Goal: Task Accomplishment & Management: Use online tool/utility

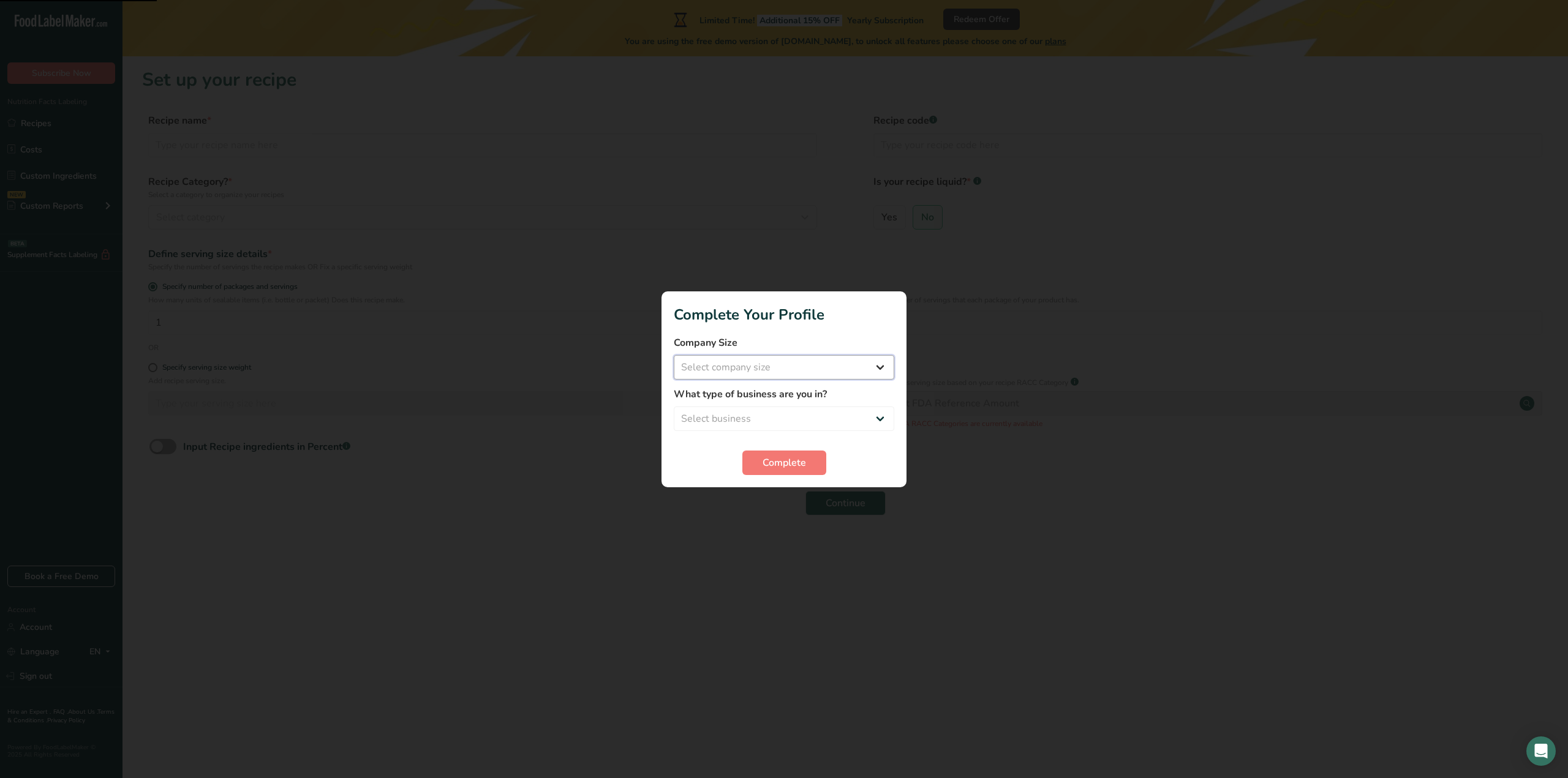
click at [774, 371] on select "Select company size Fewer than 10 Employees 10 to 50 Employees 51 to 500 Employ…" at bounding box center [784, 367] width 220 height 24
select select "1"
click at [673, 355] on select "Select company size Fewer than 10 Employees 10 to 50 Employees 51 to 500 Employ…" at bounding box center [784, 367] width 220 height 24
click at [736, 409] on select "Select business Packaged Food Manufacturer Restaurant & Cafe Bakery Meal Plans …" at bounding box center [784, 419] width 220 height 24
select select "8"
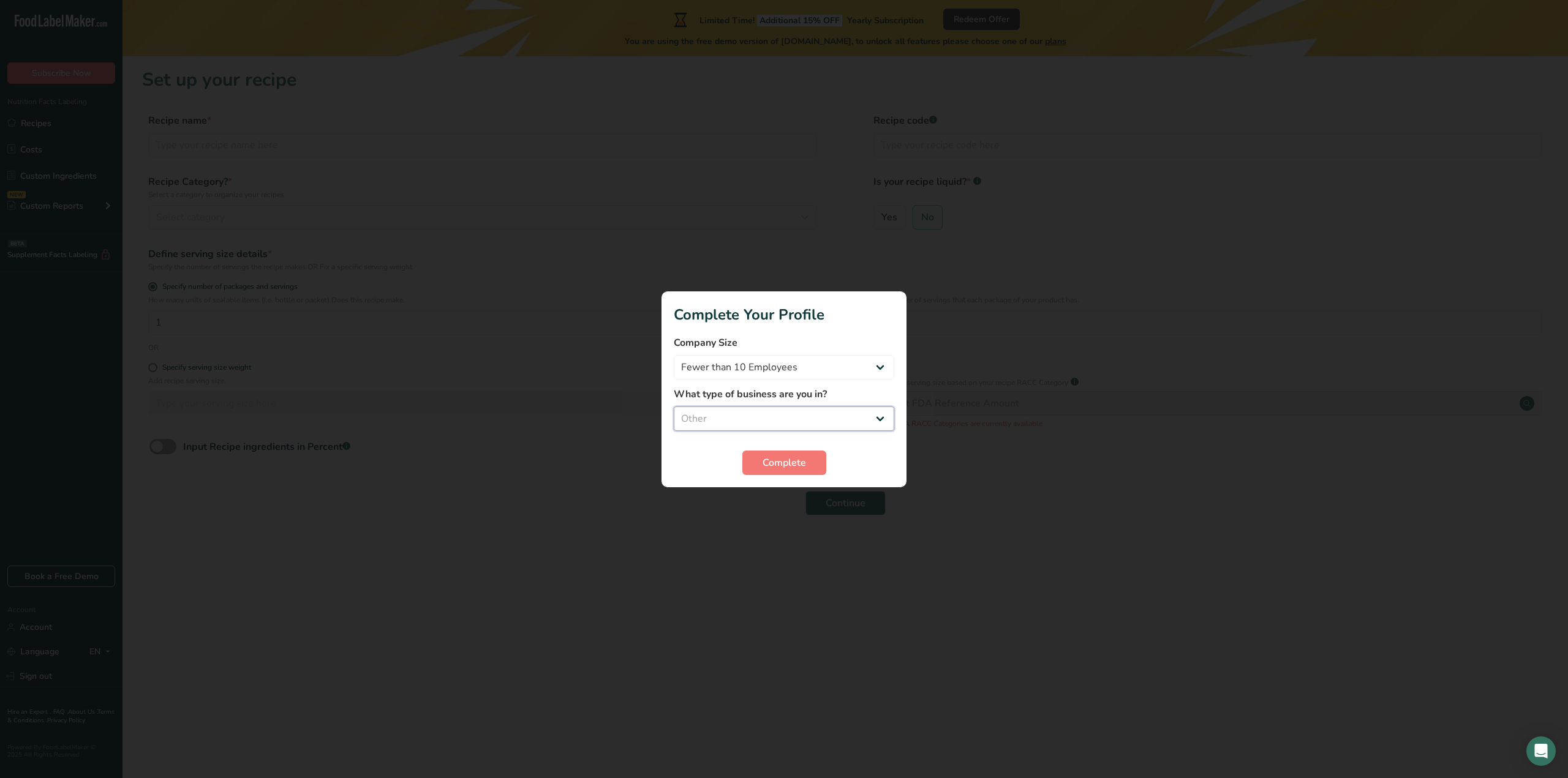
click at [673, 407] on select "Select business Packaged Food Manufacturer Restaurant & Cafe Bakery Meal Plans …" at bounding box center [784, 419] width 220 height 24
click at [782, 471] on button "Complete" at bounding box center [784, 463] width 84 height 24
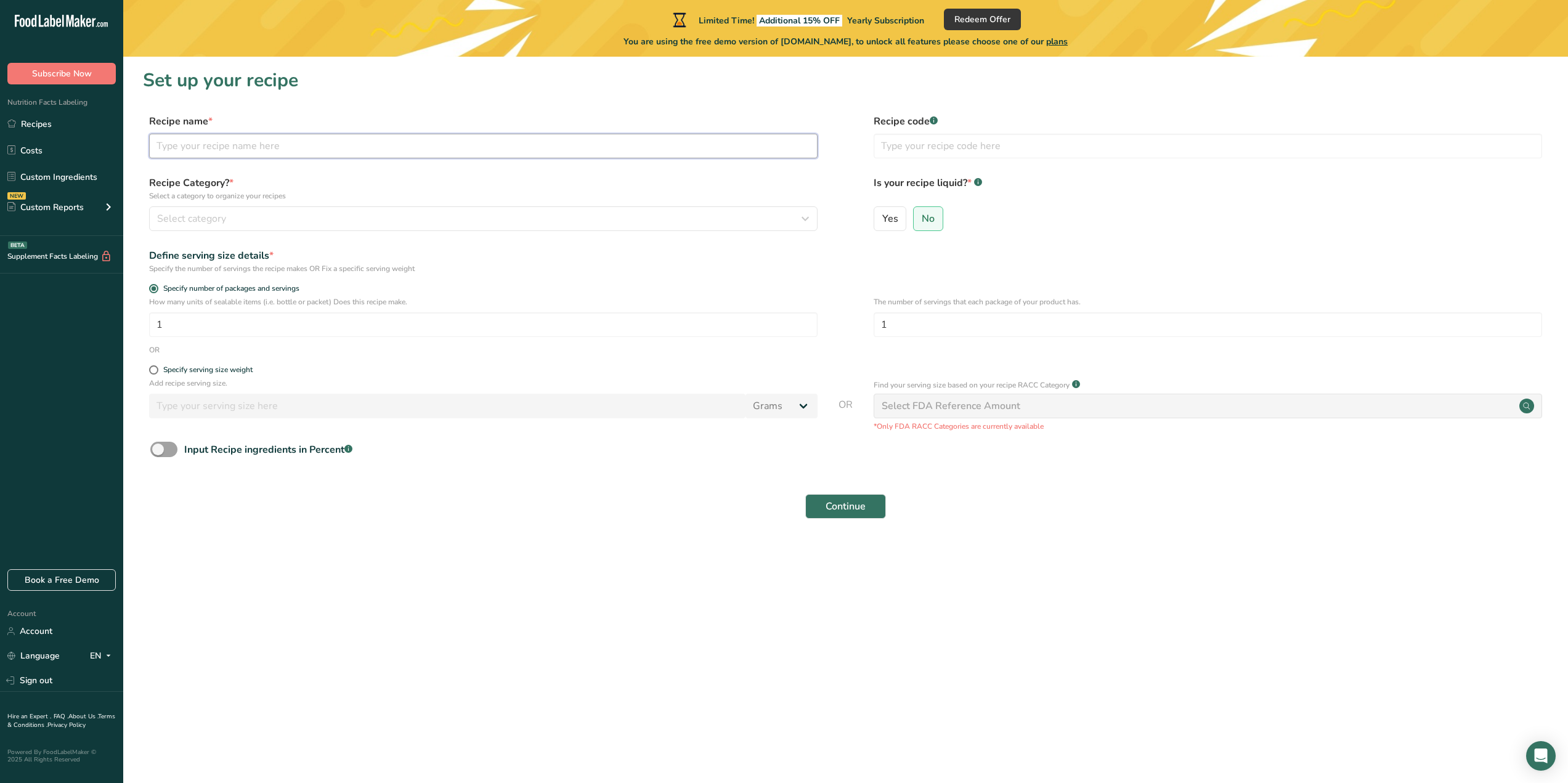
click at [245, 145] on input "text" at bounding box center [483, 146] width 669 height 25
click at [1001, 413] on div "Select FDA Reference Amount" at bounding box center [951, 406] width 139 height 15
click at [921, 145] on input "text" at bounding box center [1208, 146] width 669 height 25
click at [945, 149] on input "text" at bounding box center [1208, 146] width 669 height 25
click at [535, 140] on input "text" at bounding box center [483, 146] width 669 height 25
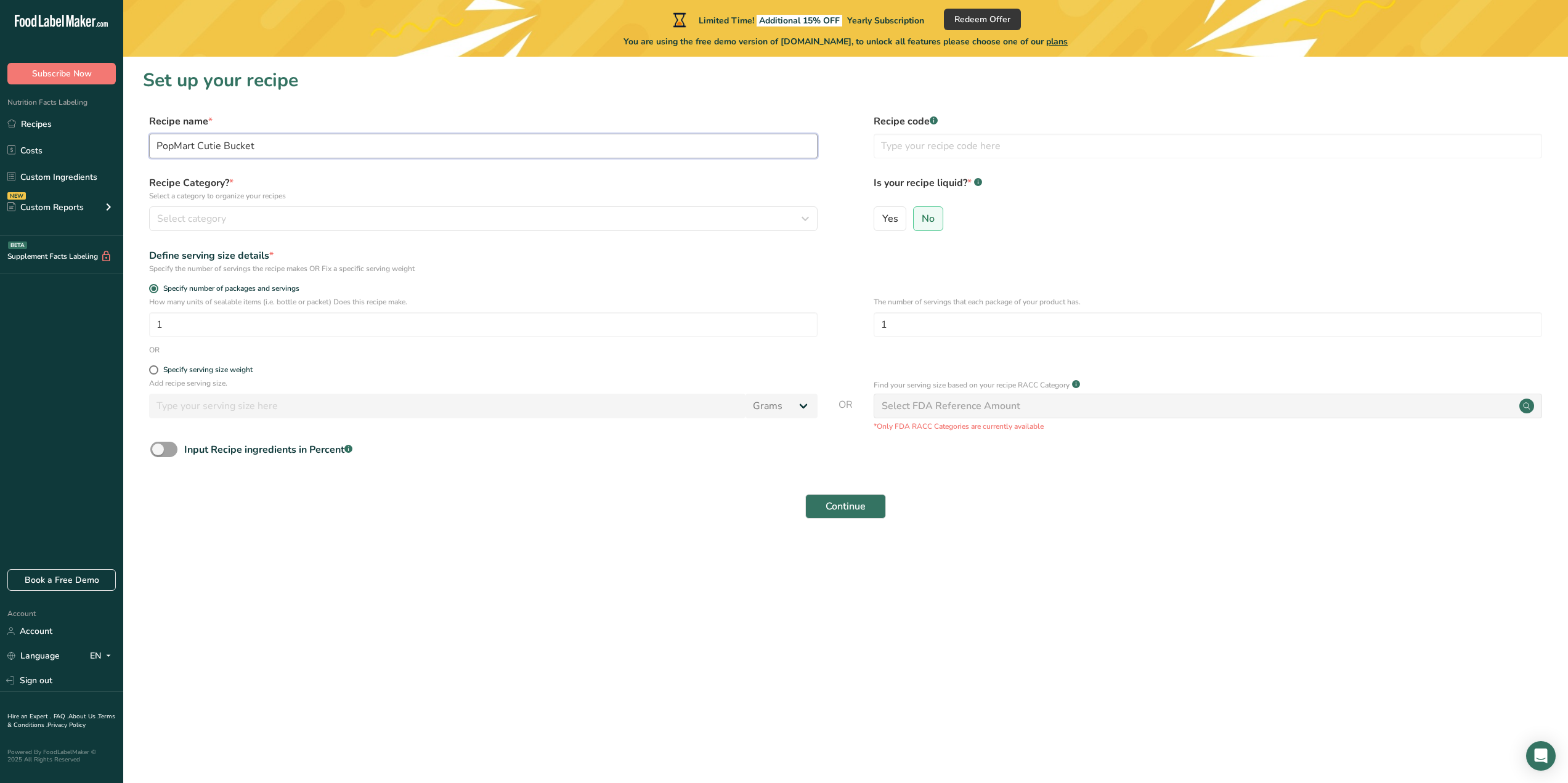
drag, startPoint x: 194, startPoint y: 145, endPoint x: 137, endPoint y: 144, distance: 57.0
click at [137, 144] on section "Set up your recipe Recipe name * PopMart Cutie Bucket Recipe code .a-a{fill:#34…" at bounding box center [845, 301] width 1445 height 489
type input "Cutie Bucket"
click at [910, 149] on input "text" at bounding box center [1208, 146] width 669 height 25
drag, startPoint x: 957, startPoint y: 148, endPoint x: 895, endPoint y: 151, distance: 62.1
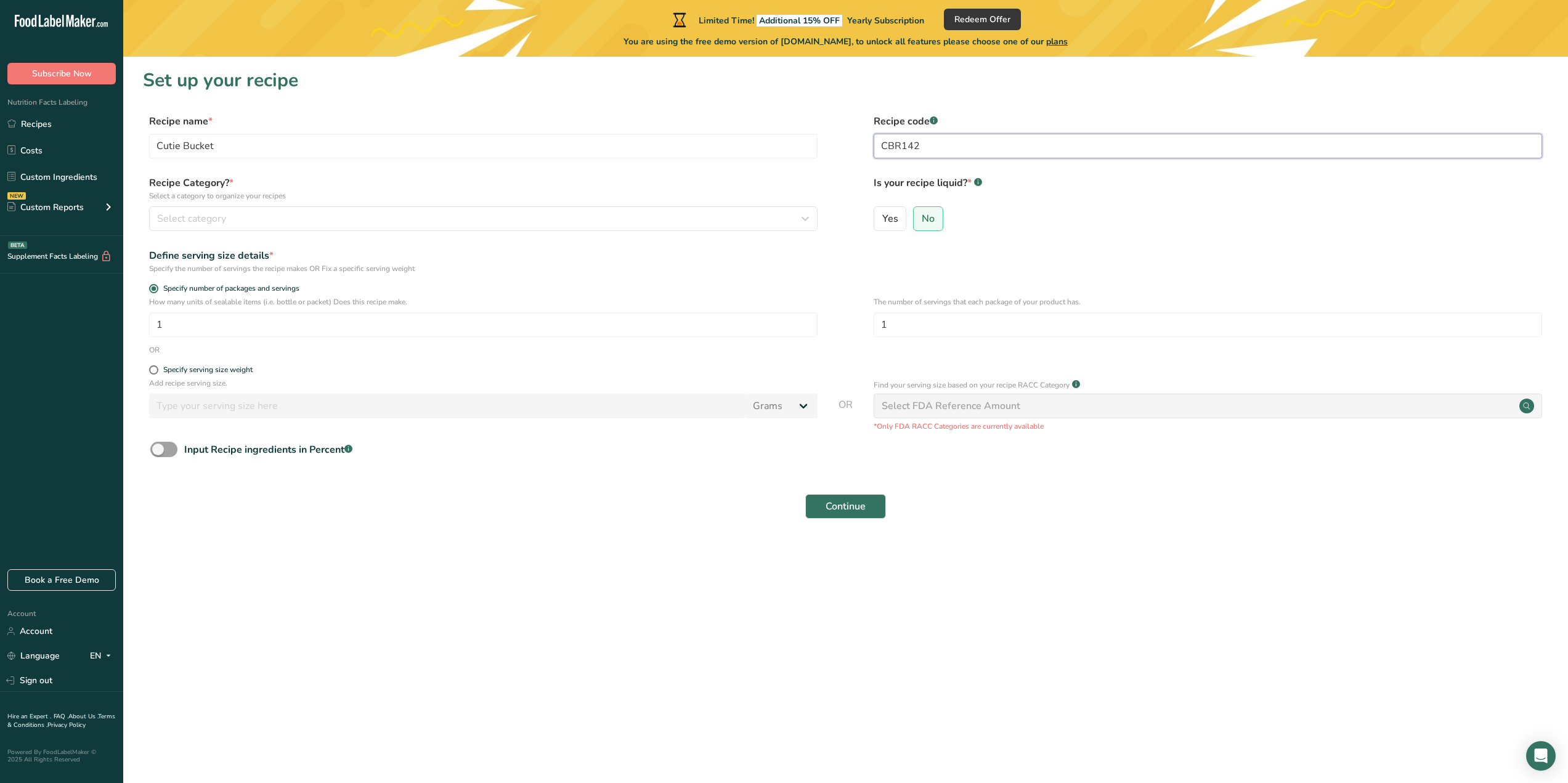
click at [895, 151] on input "CBR142" at bounding box center [1208, 146] width 669 height 25
type input "CB99"
click at [250, 222] on div "Select category" at bounding box center [480, 219] width 645 height 15
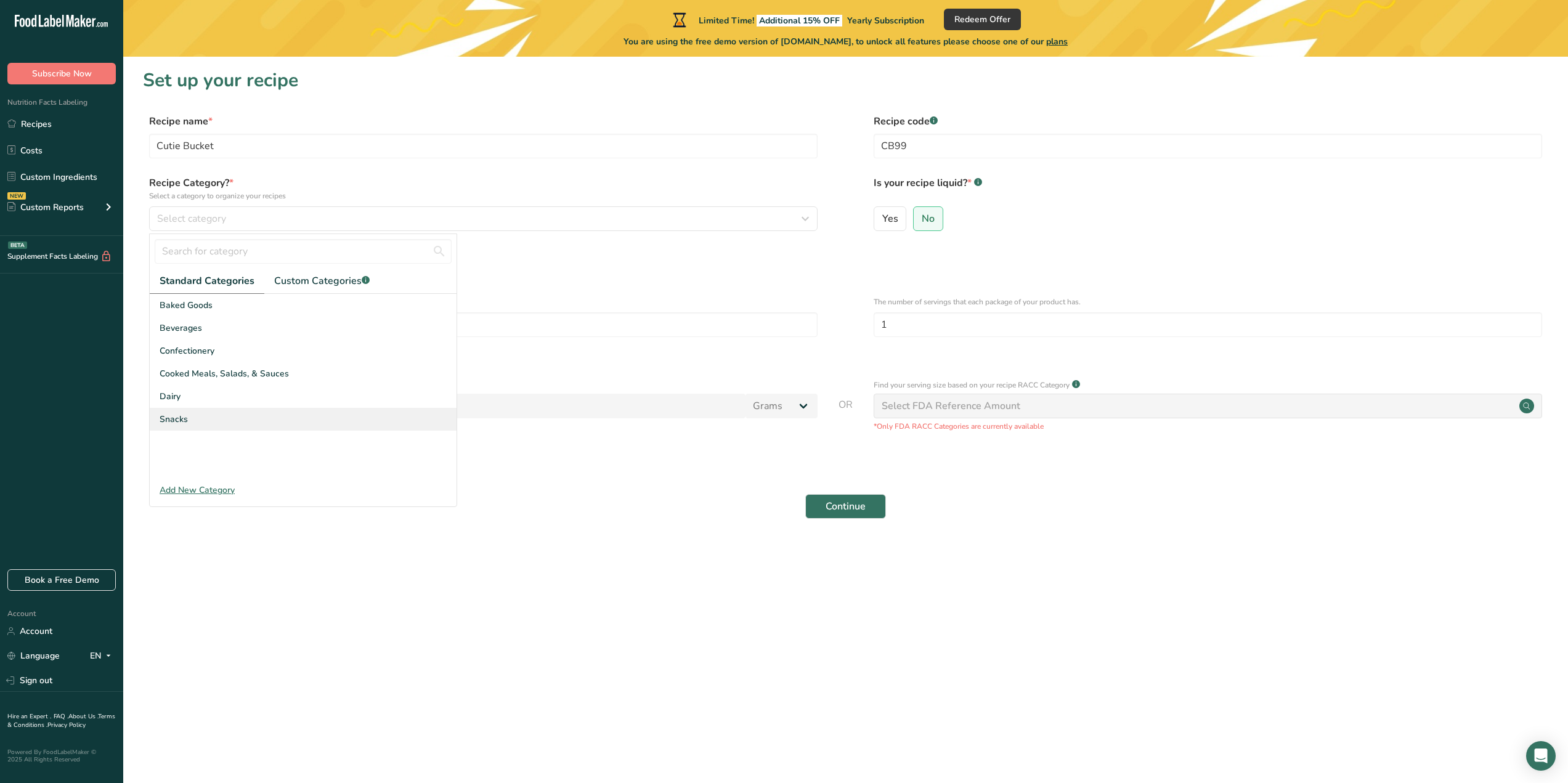
click at [195, 413] on div "Snacks" at bounding box center [303, 419] width 307 height 23
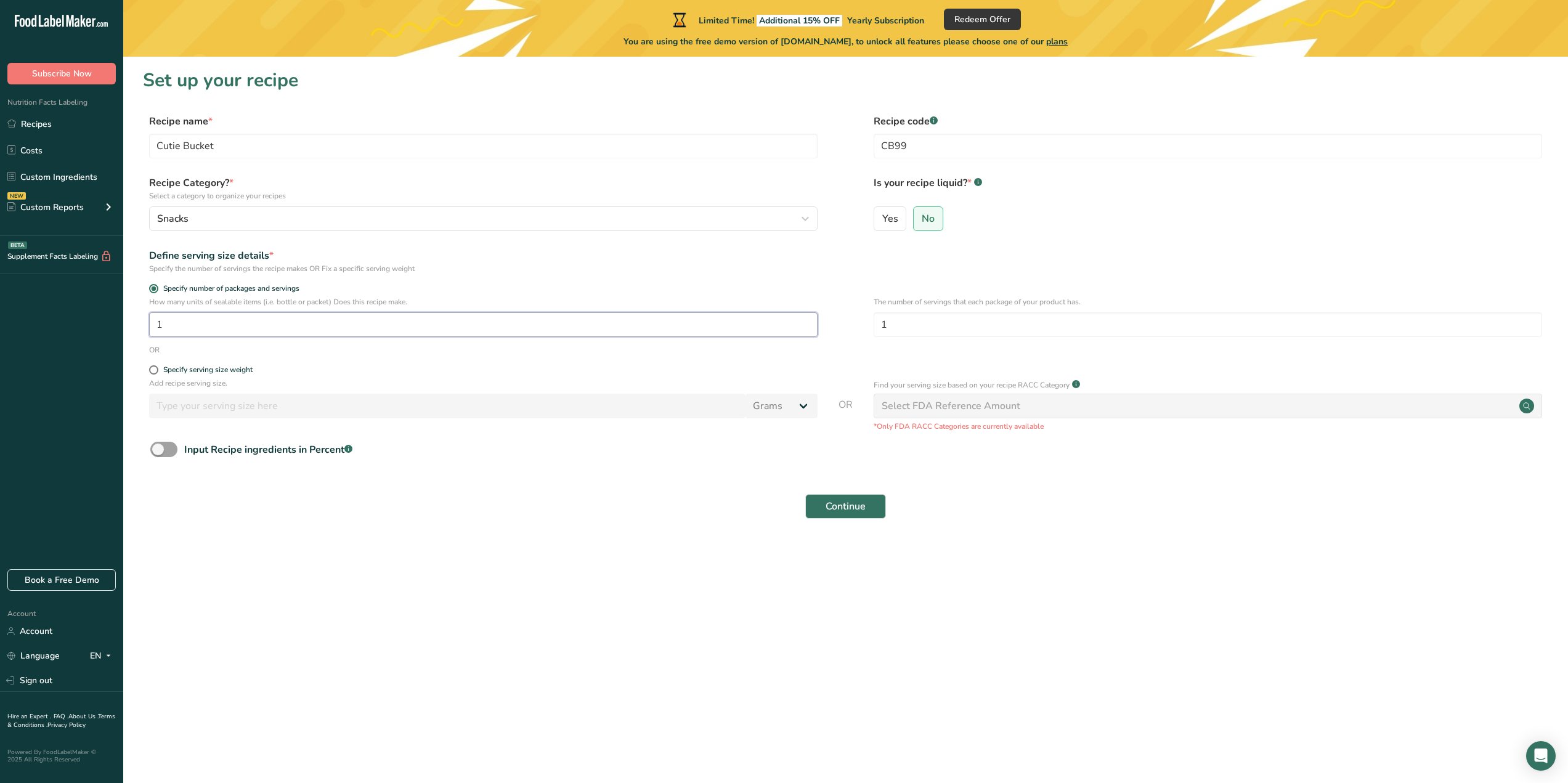
click at [221, 324] on input "1" at bounding box center [483, 324] width 669 height 25
drag, startPoint x: 231, startPoint y: 324, endPoint x: 151, endPoint y: 322, distance: 80.0
click at [151, 322] on input "1" at bounding box center [483, 324] width 669 height 25
type input "20"
click at [235, 370] on div "Specify serving size weight" at bounding box center [208, 370] width 90 height 10
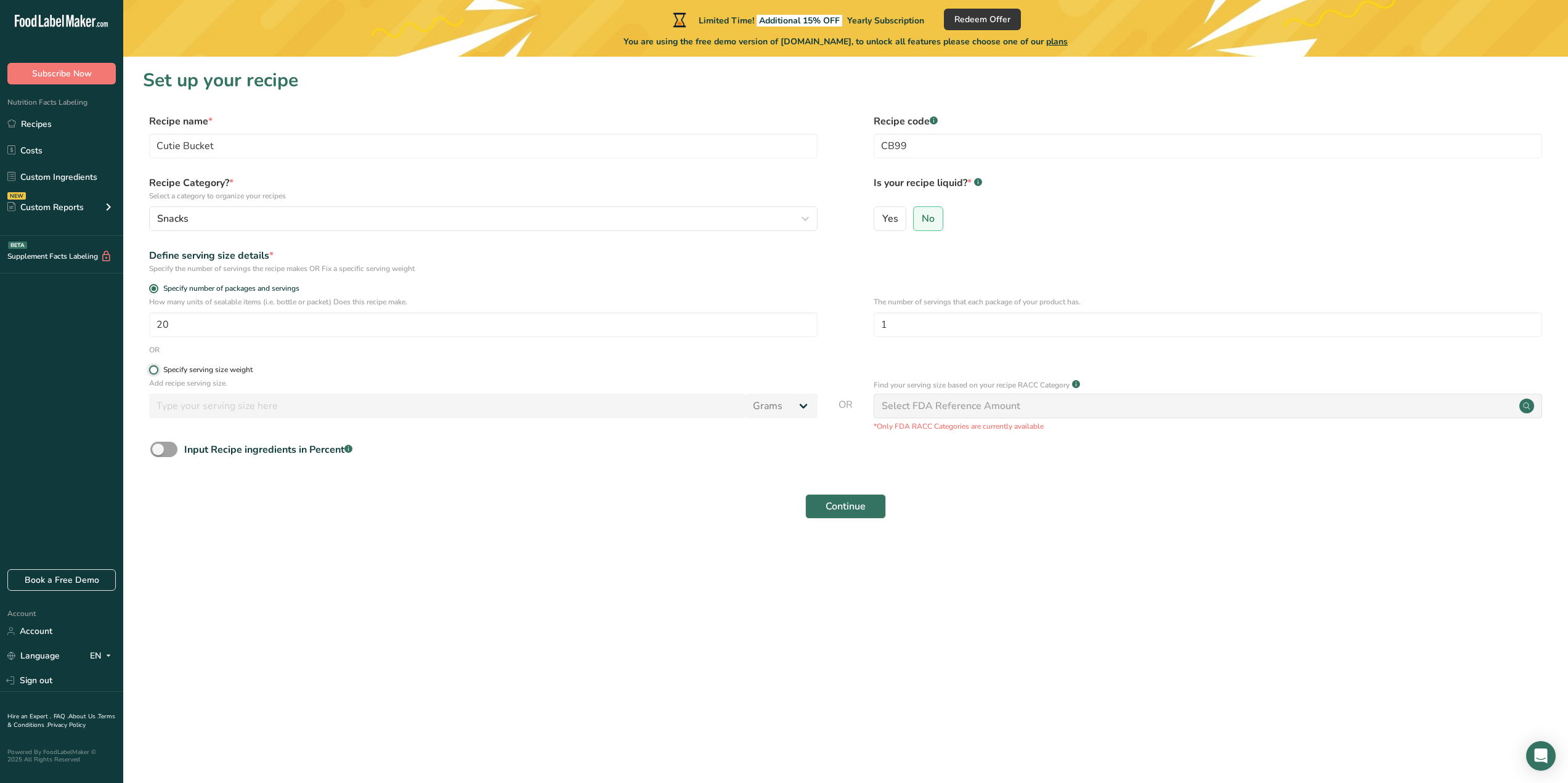
click at [157, 370] on input "Specify serving size weight" at bounding box center [153, 370] width 8 height 8
radio input "true"
radio input "false"
click at [207, 296] on p "How many units of sealable items (i.e. bottle or packet) Does this recipe make." at bounding box center [483, 302] width 669 height 11
click at [207, 290] on span "Specify number of packages and servings" at bounding box center [229, 289] width 141 height 10
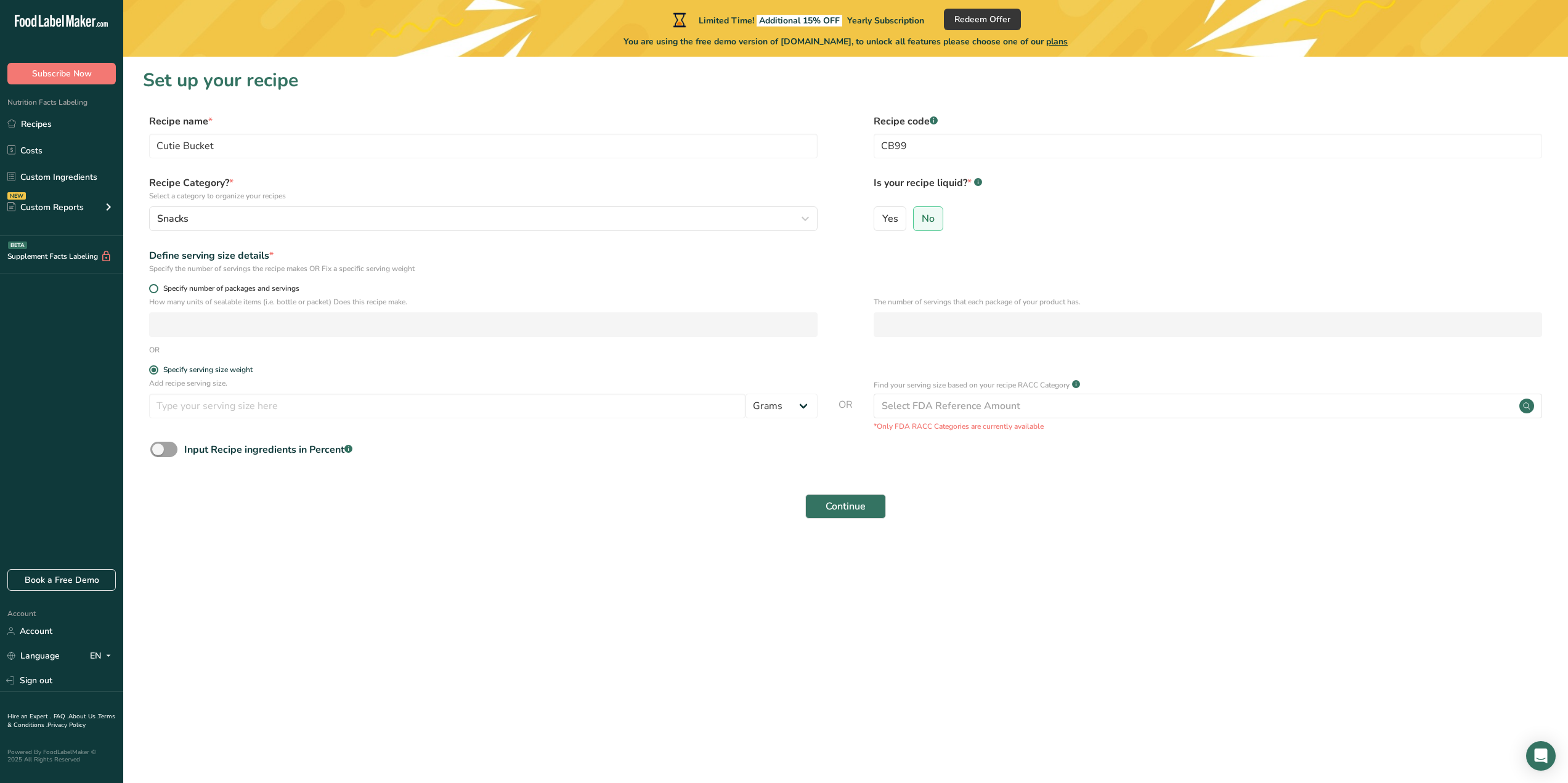
click at [157, 290] on input "Specify number of packages and servings" at bounding box center [153, 289] width 8 height 8
radio input "true"
radio input "false"
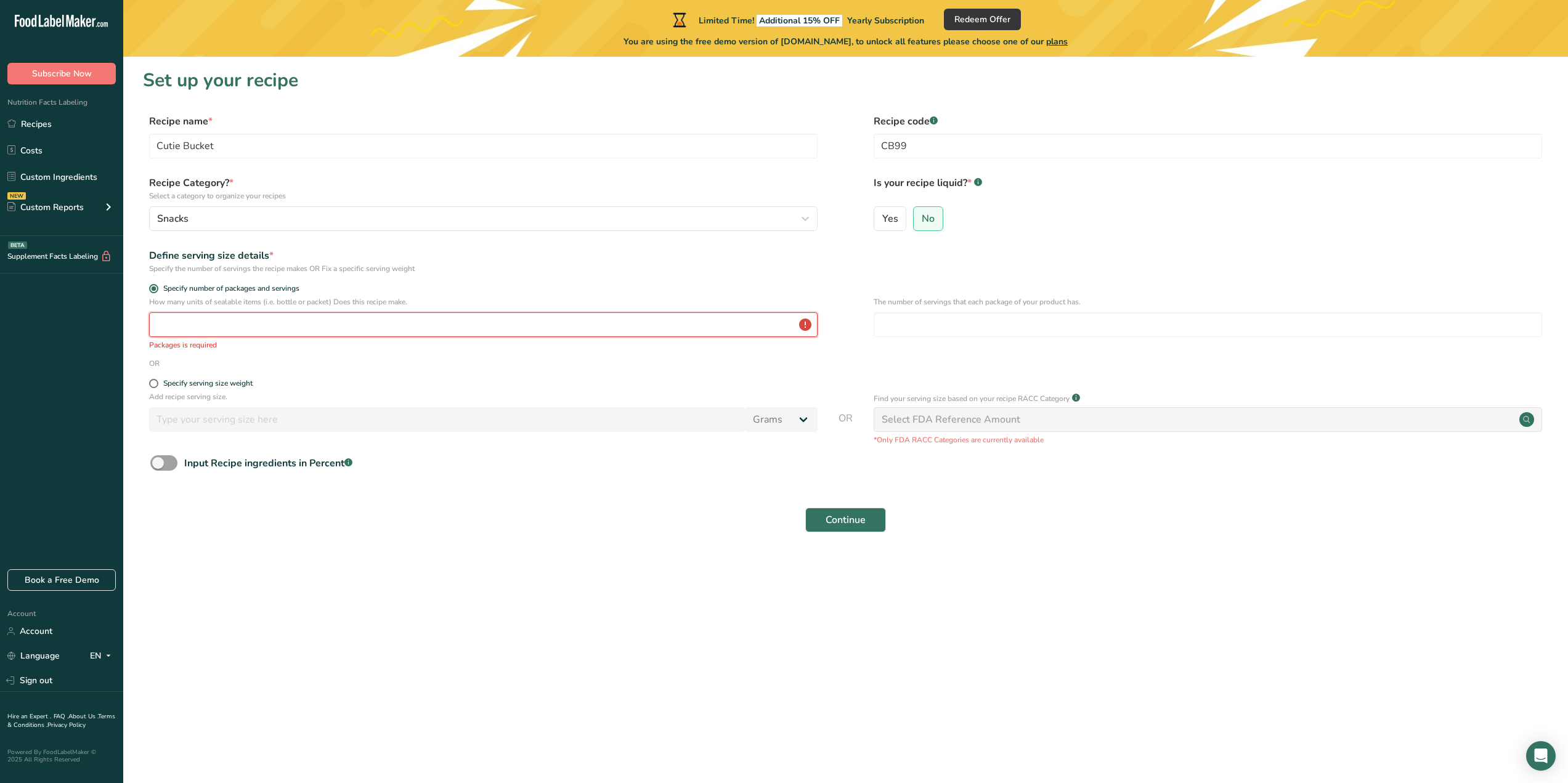
click at [216, 329] on input "number" at bounding box center [483, 324] width 669 height 25
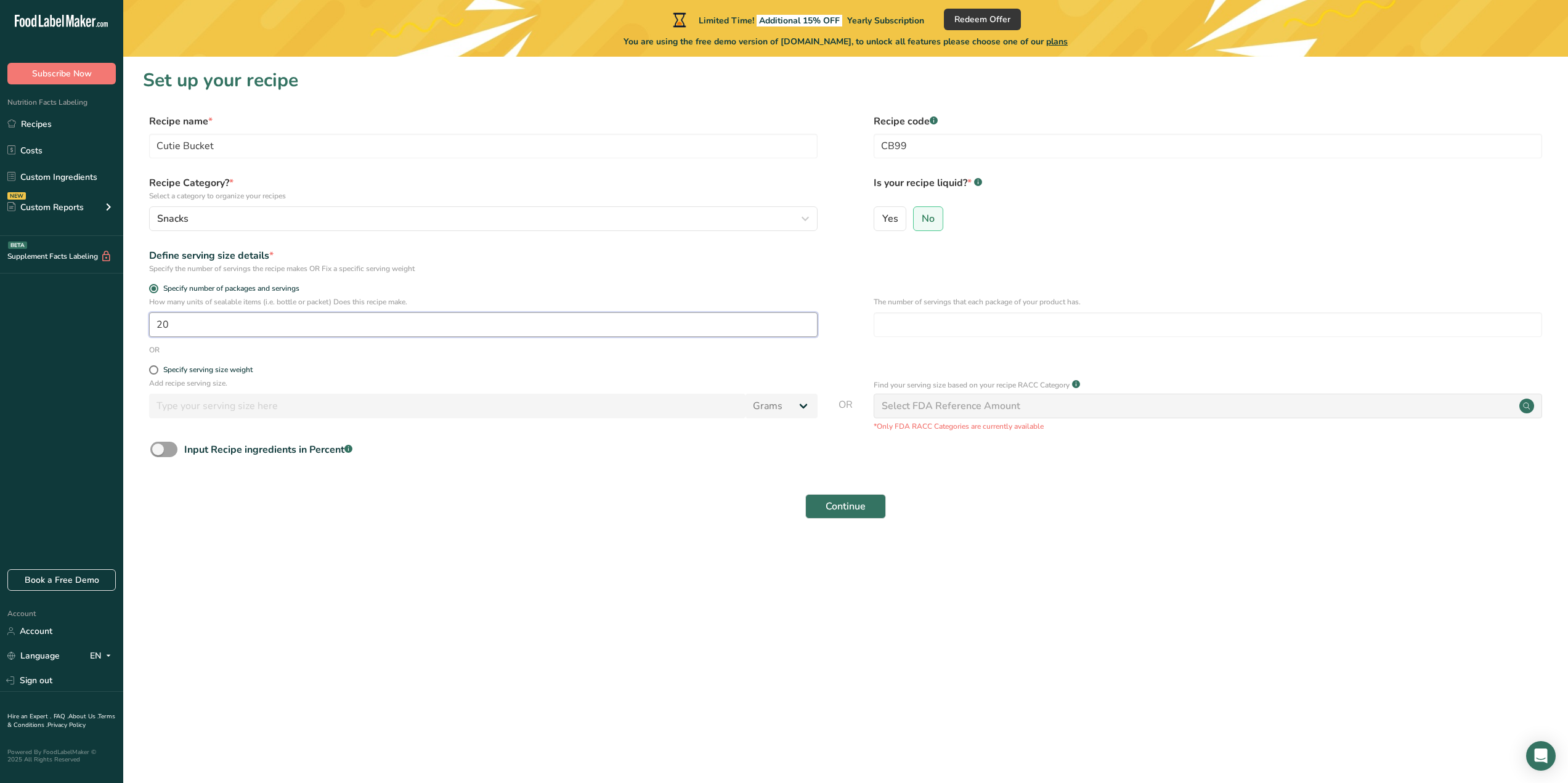
type input "20"
drag, startPoint x: 1125, startPoint y: 507, endPoint x: 1128, endPoint y: 502, distance: 5.8
click at [1125, 509] on div "Continue" at bounding box center [846, 506] width 1406 height 40
click at [993, 409] on div "Select FDA Reference Amount" at bounding box center [951, 406] width 139 height 15
click at [143, 446] on div "Input Recipe ingredients in Percent .a-a{fill:#347362;}.b-a{fill:#fff;}" at bounding box center [846, 454] width 1406 height 25
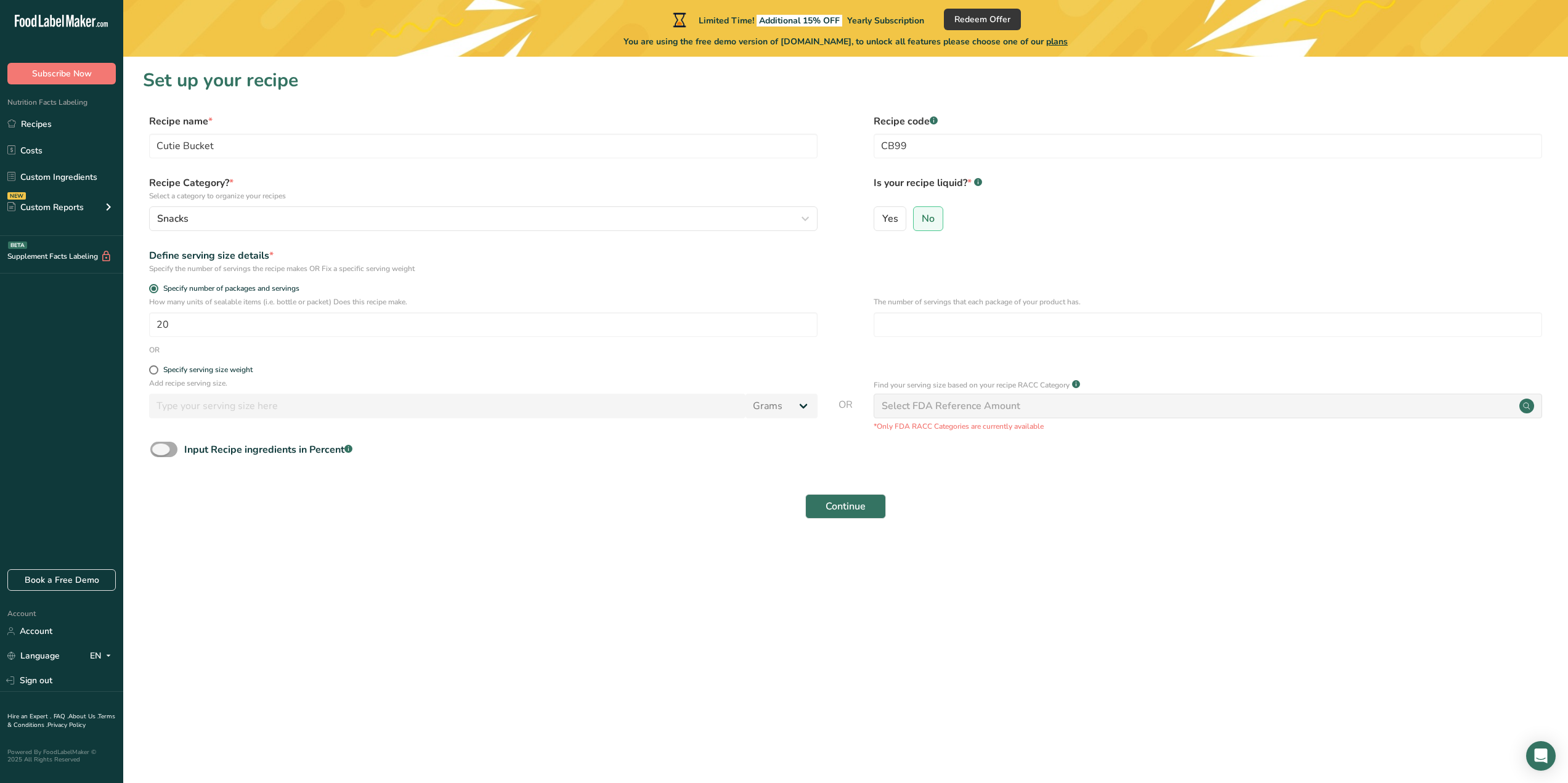
click at [153, 452] on span at bounding box center [164, 450] width 27 height 16
click at [153, 452] on input "Input Recipe ingredients in Percent .a-a{fill:#347362;}.b-a{fill:#fff;}" at bounding box center [155, 450] width 8 height 8
checkbox input "true"
click at [260, 496] on input "number" at bounding box center [810, 502] width 1320 height 25
type input "1000"
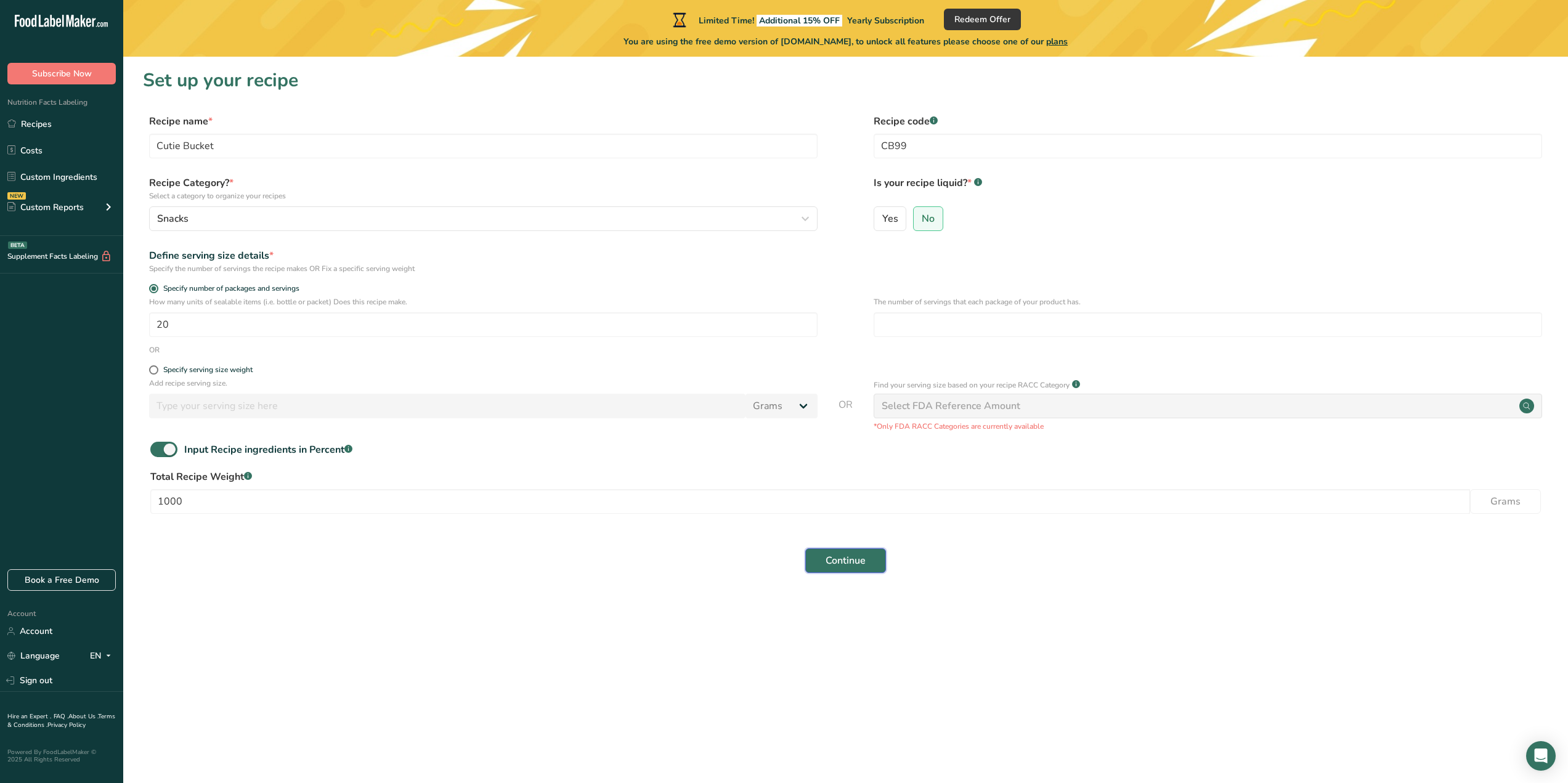
click at [832, 559] on span "Continue" at bounding box center [845, 561] width 40 height 15
click at [950, 324] on input "number" at bounding box center [1208, 324] width 669 height 25
click at [917, 326] on input "number" at bounding box center [1208, 324] width 669 height 25
type input "100"
click at [847, 551] on button "Continue" at bounding box center [846, 561] width 81 height 25
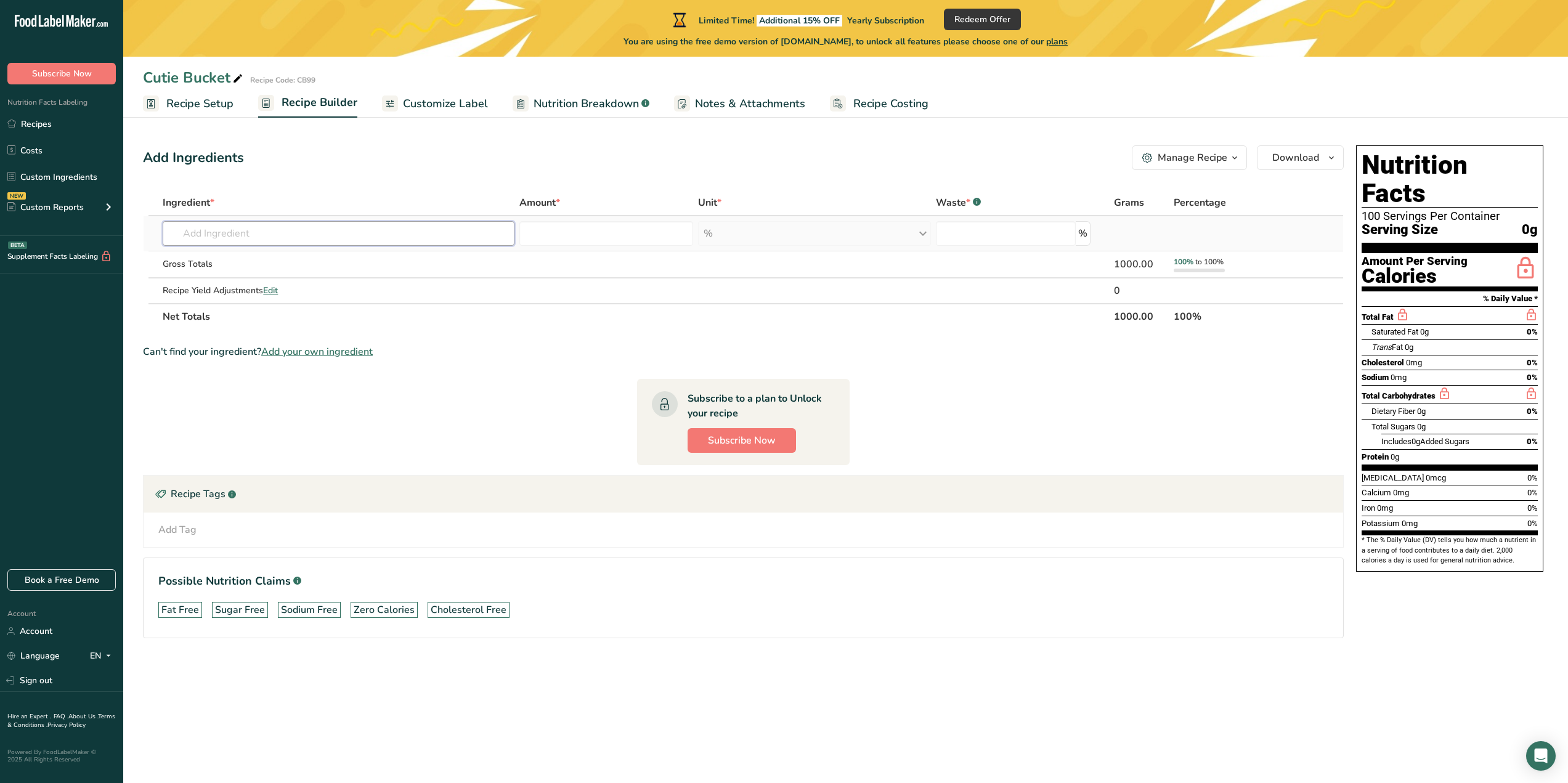
click at [287, 232] on input "text" at bounding box center [339, 233] width 352 height 25
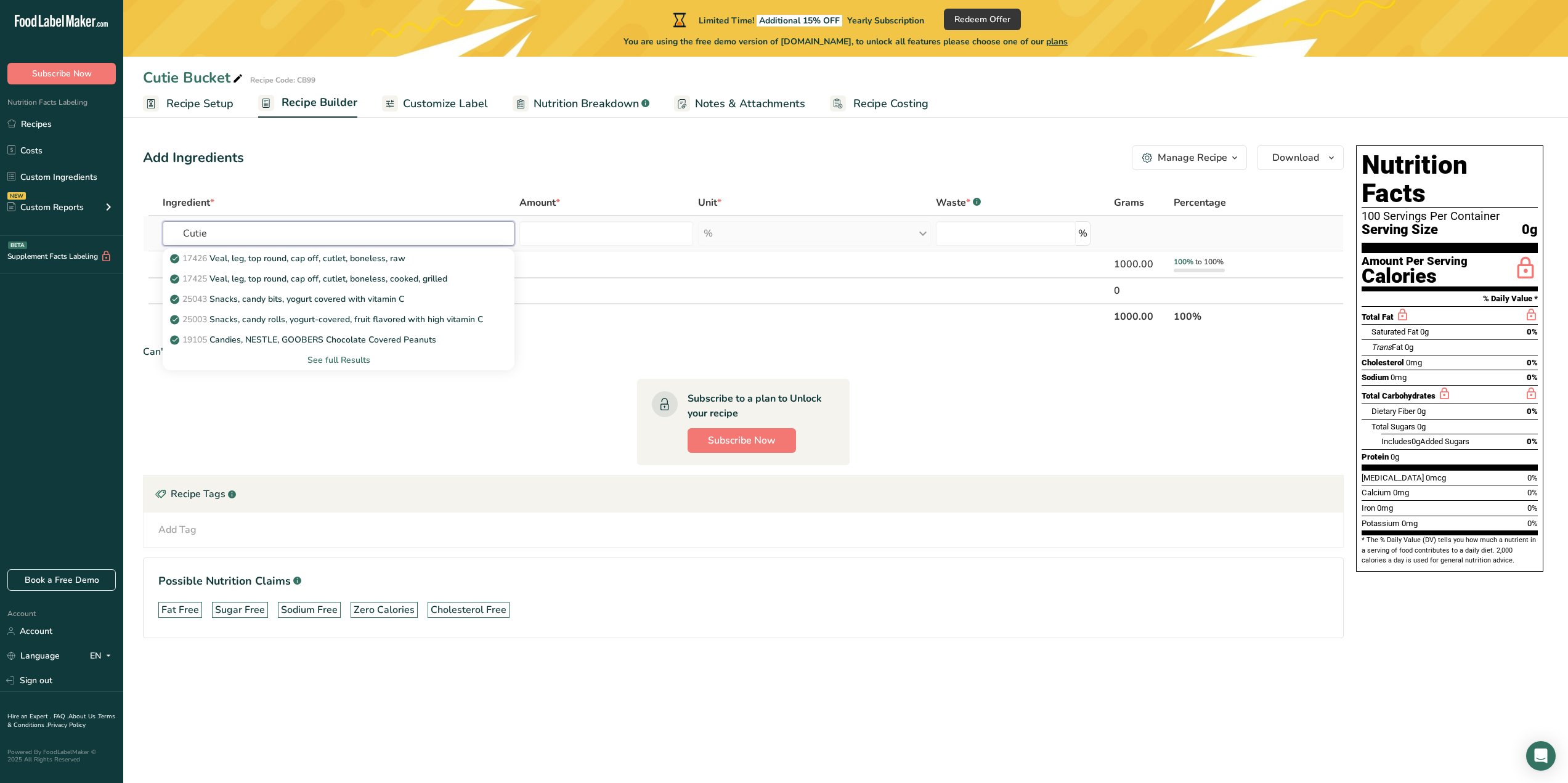
type input "Cutie"
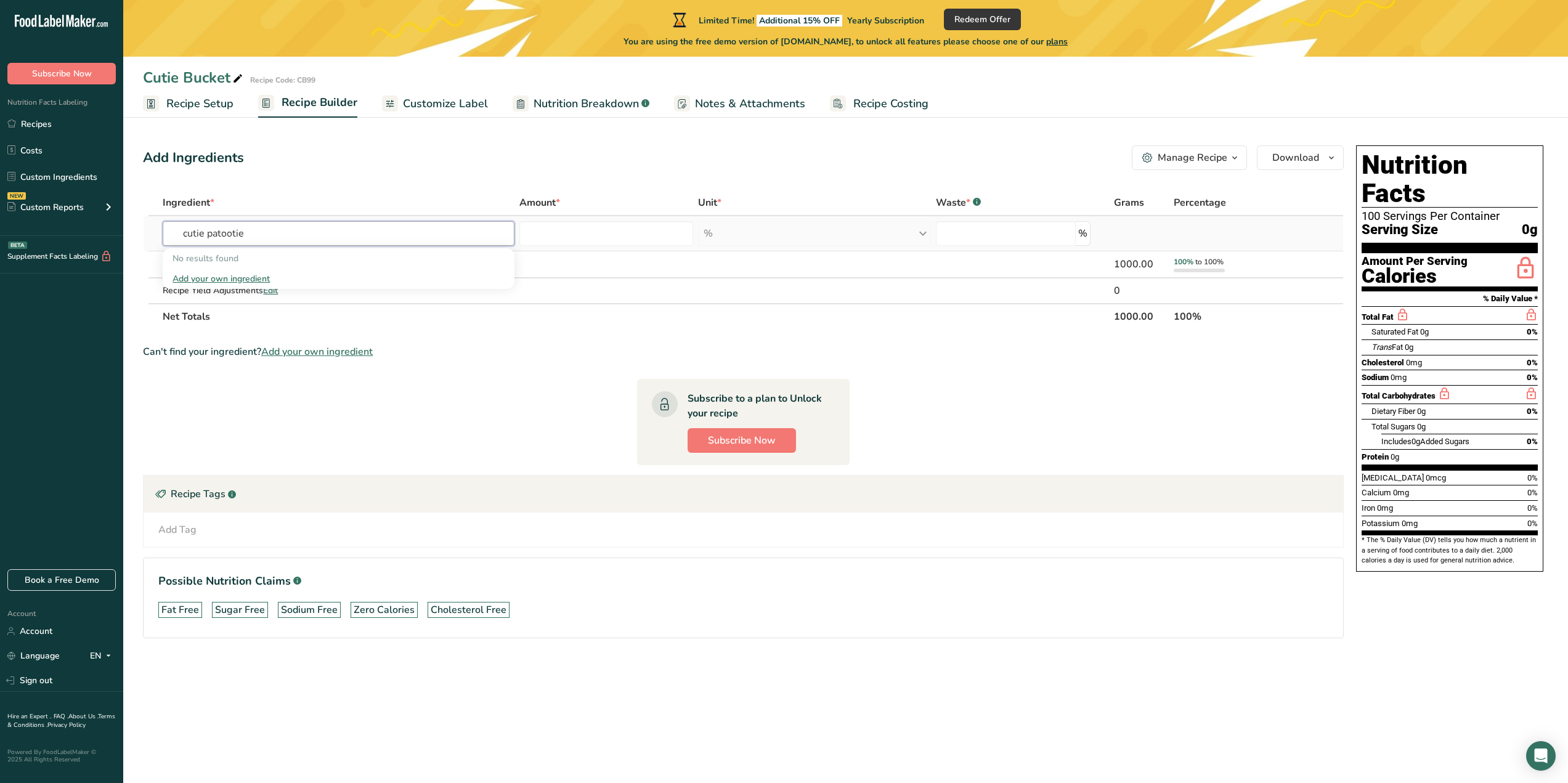
type input "cutie patootie"
click at [235, 281] on div "Add your own ingredient" at bounding box center [338, 279] width 332 height 13
